Goal: Transaction & Acquisition: Purchase product/service

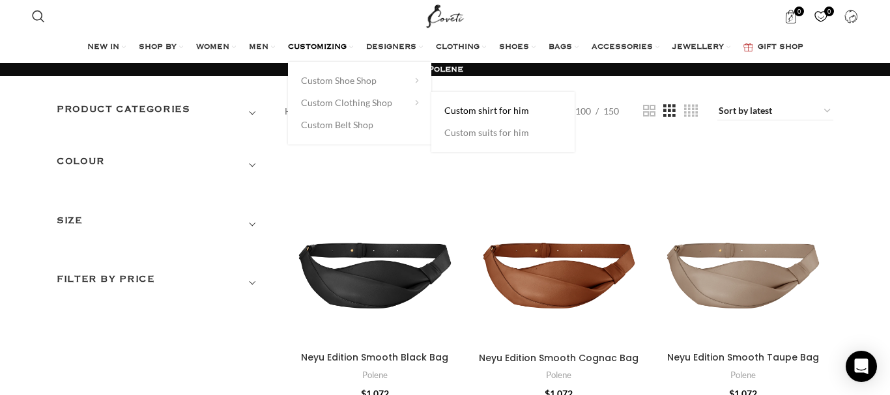
click at [456, 110] on link "Custom shirt for him" at bounding box center [502, 111] width 117 height 22
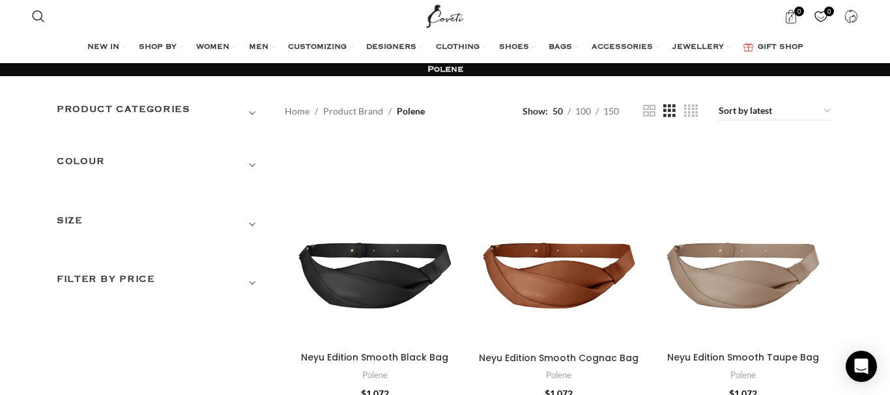
click at [563, 48] on span "BAGS" at bounding box center [559, 47] width 23 height 10
